Goal: Task Accomplishment & Management: Use online tool/utility

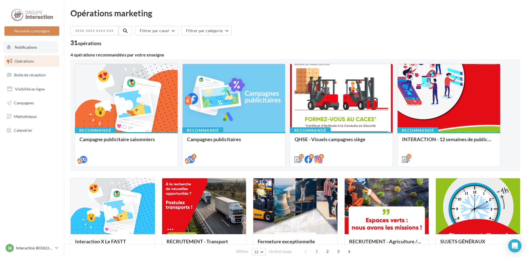
click at [47, 47] on button "Notifications" at bounding box center [30, 48] width 55 height 12
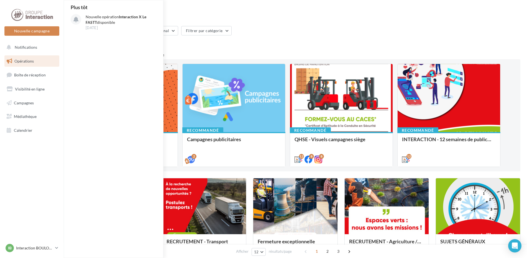
click at [40, 57] on link "Opérations" at bounding box center [31, 61] width 57 height 12
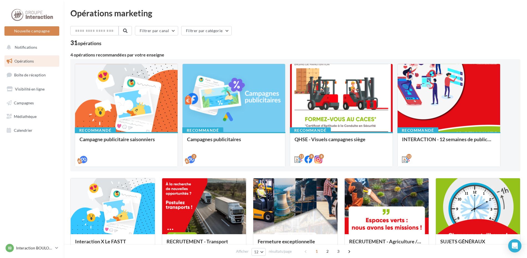
click at [40, 57] on link "Opérations" at bounding box center [31, 61] width 57 height 12
click at [29, 102] on span "Campagnes" at bounding box center [24, 102] width 20 height 5
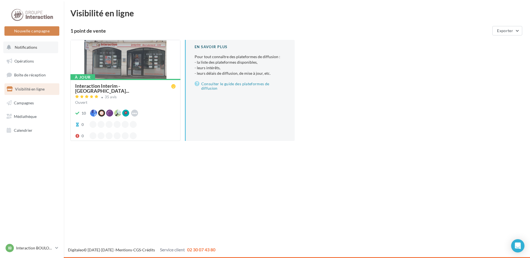
click at [31, 47] on span "Notifications" at bounding box center [26, 47] width 22 height 5
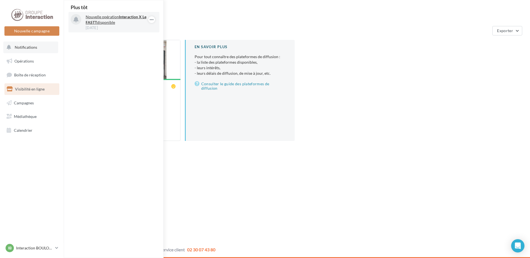
click at [96, 19] on p "Nouvelle opération Interaction X Le FASTT disponible" at bounding box center [118, 19] width 64 height 11
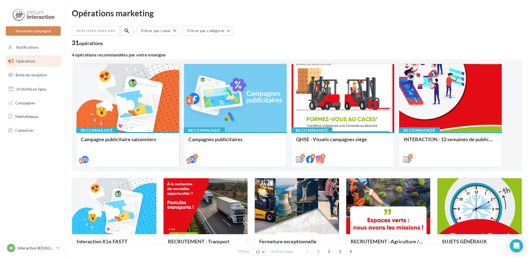
scroll to position [55, 0]
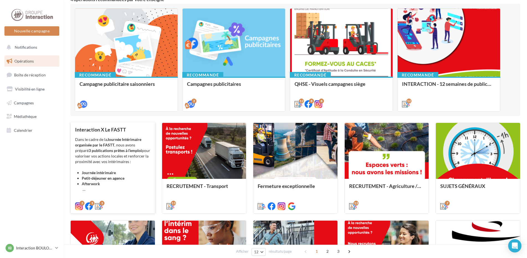
click at [110, 159] on div "Dans le cadre de la Journée Intérimaire organisée par le FASTT , nous avons pré…" at bounding box center [112, 164] width 75 height 55
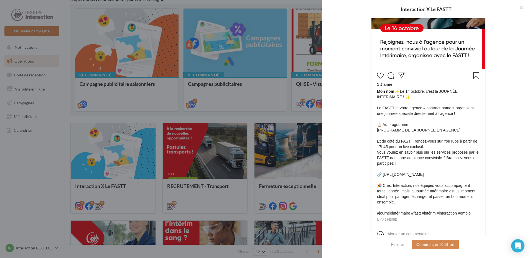
scroll to position [194, 0]
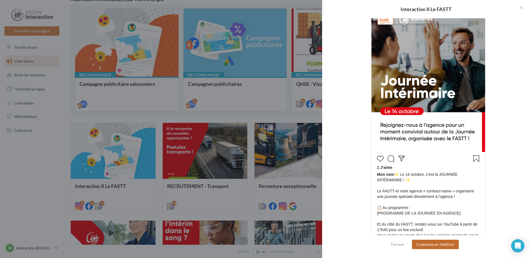
click at [446, 247] on button "Commencer l'édition" at bounding box center [435, 244] width 47 height 9
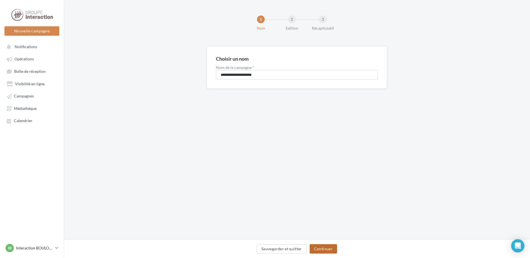
click at [323, 246] on button "Continuer" at bounding box center [322, 248] width 27 height 9
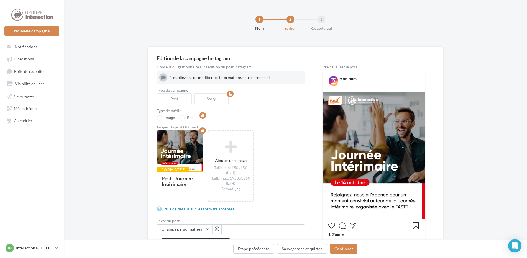
scroll to position [55, 0]
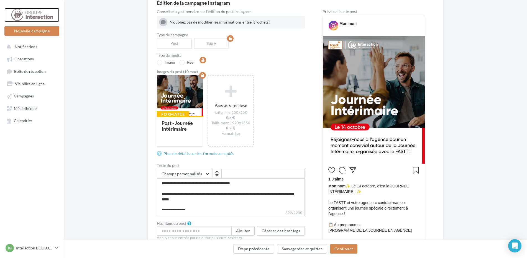
click at [22, 19] on div at bounding box center [32, 15] width 44 height 14
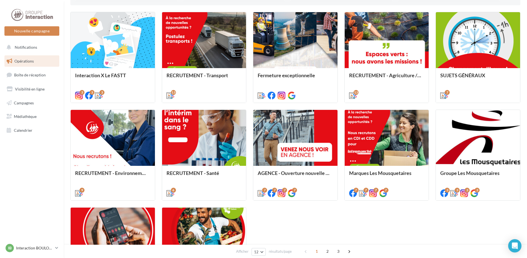
scroll to position [222, 0]
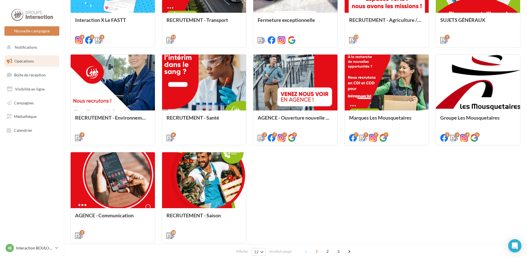
click at [66, 87] on div "Opérations marketing Filtrer par canal Filtrer par catégorie 31 opérations 4 op…" at bounding box center [295, 26] width 463 height 478
click at [377, 212] on div "Interaction X Le FASTT Dans le cadre de la Journée Intérimaire organisée par le…" at bounding box center [295, 100] width 450 height 287
